Goal: Find specific page/section: Find specific page/section

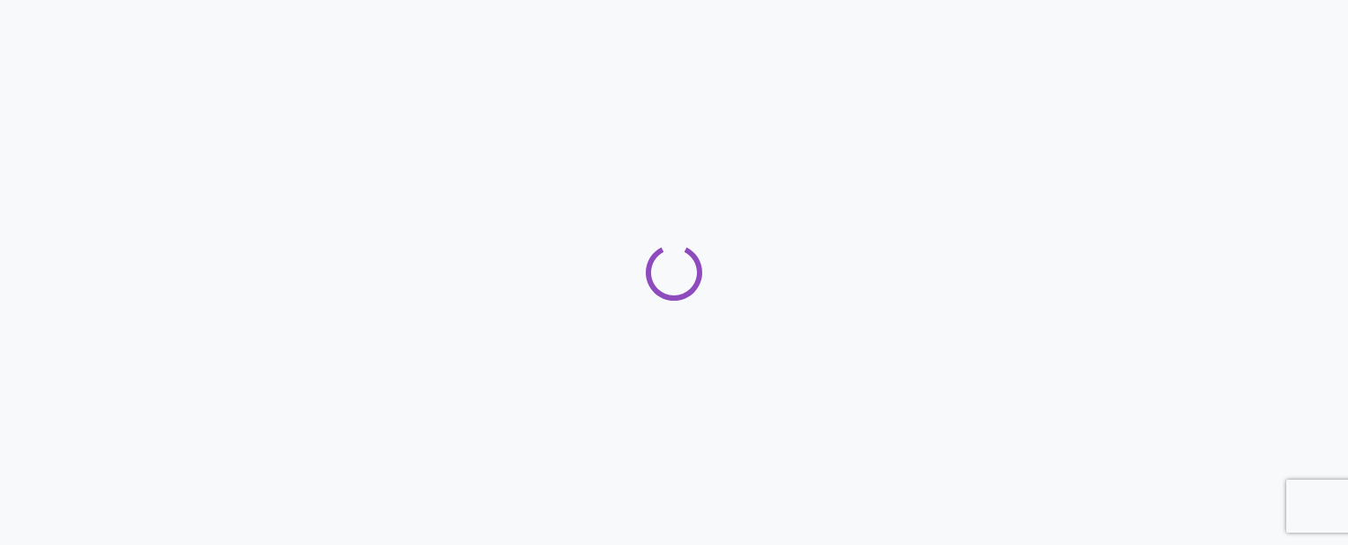
click at [393, 208] on div at bounding box center [674, 272] width 1348 height 545
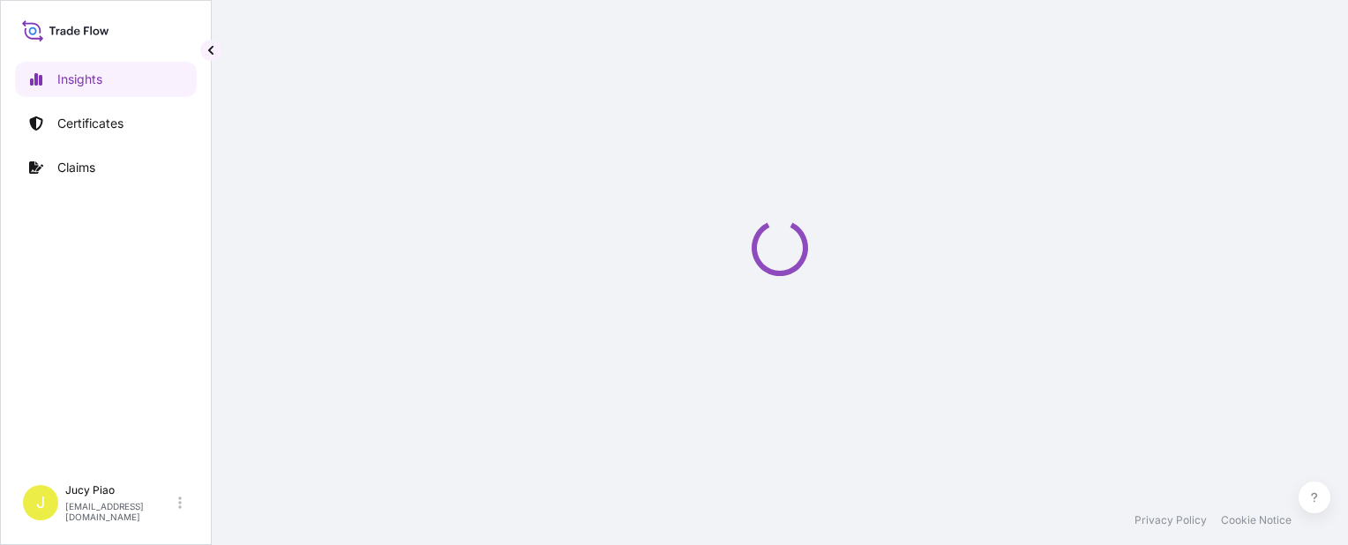
select select "2025"
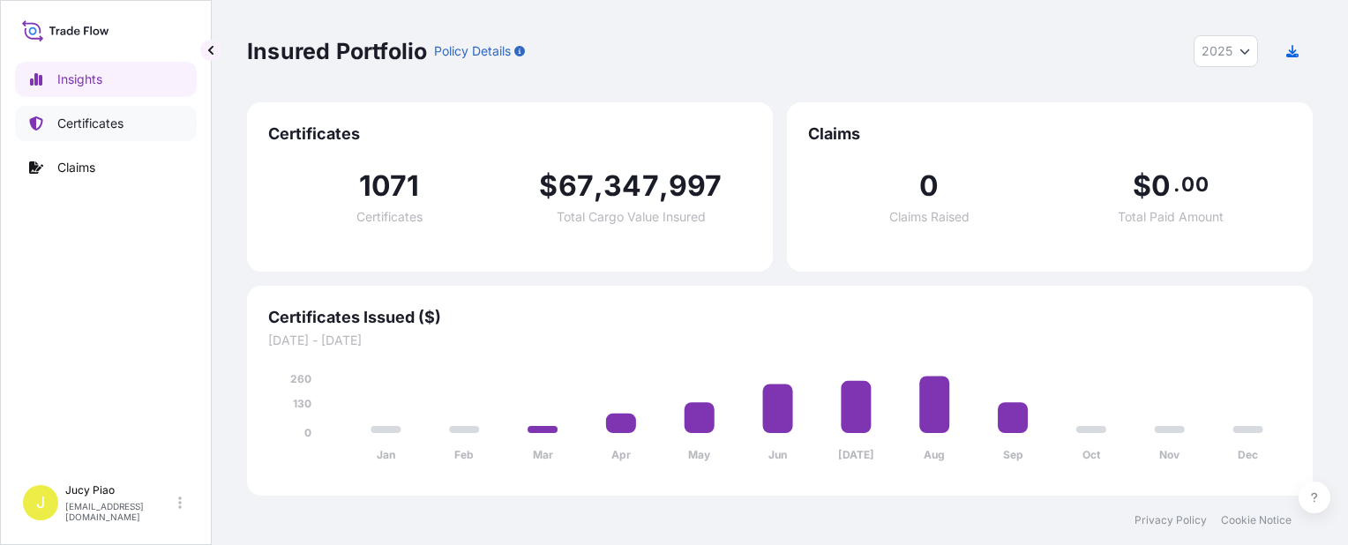
click at [153, 132] on link "Certificates" at bounding box center [106, 123] width 182 height 35
